Goal: Use online tool/utility: Utilize a website feature to perform a specific function

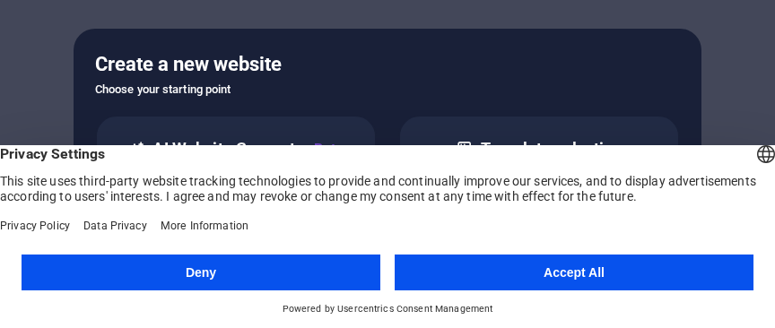
click at [192, 275] on button "Deny" at bounding box center [201, 273] width 359 height 36
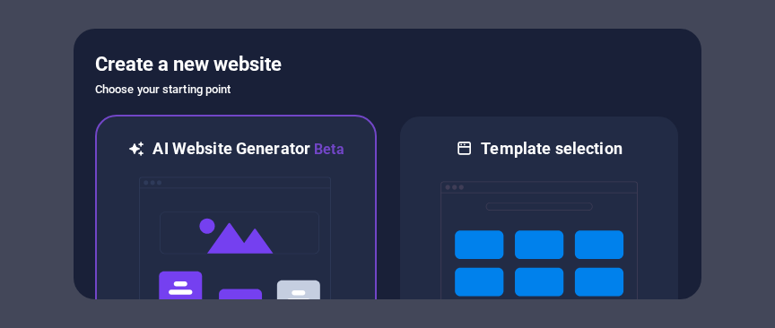
click at [246, 151] on h6 "AI Website Generator Beta" at bounding box center [248, 149] width 191 height 22
click at [214, 152] on h6 "AI Website Generator Beta" at bounding box center [248, 149] width 191 height 22
